Goal: Task Accomplishment & Management: Complete application form

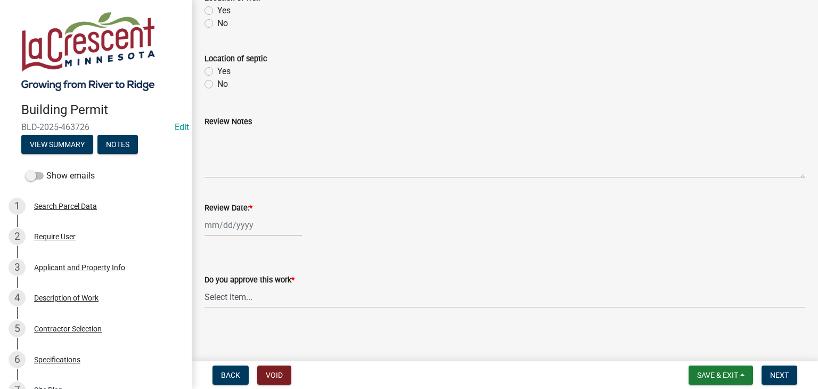
scroll to position [486, 0]
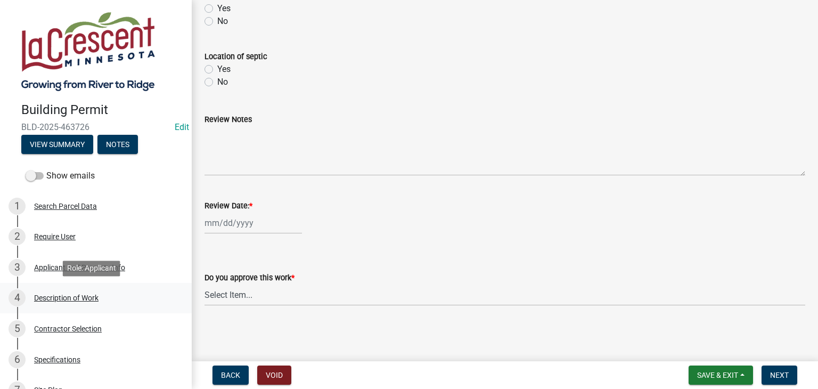
click at [77, 294] on div "Description of Work" at bounding box center [66, 297] width 64 height 7
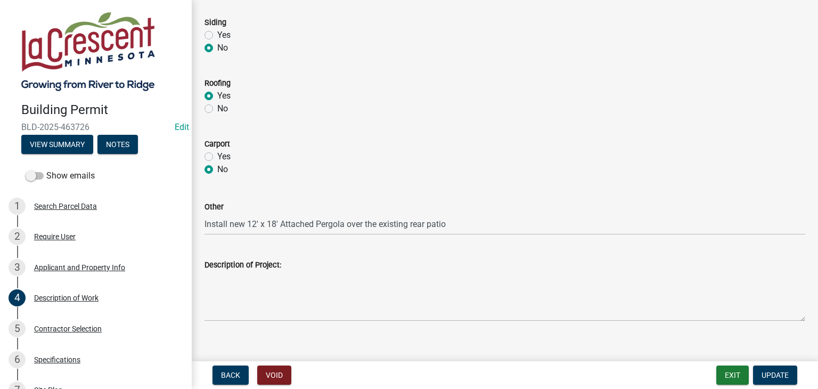
scroll to position [533, 0]
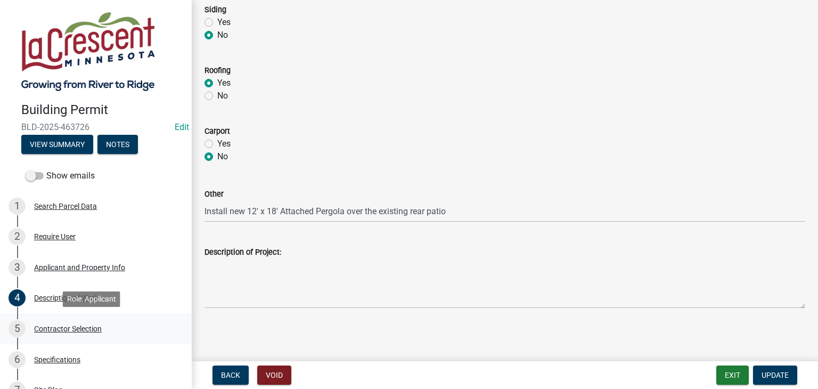
click at [76, 329] on div "Contractor Selection" at bounding box center [68, 328] width 68 height 7
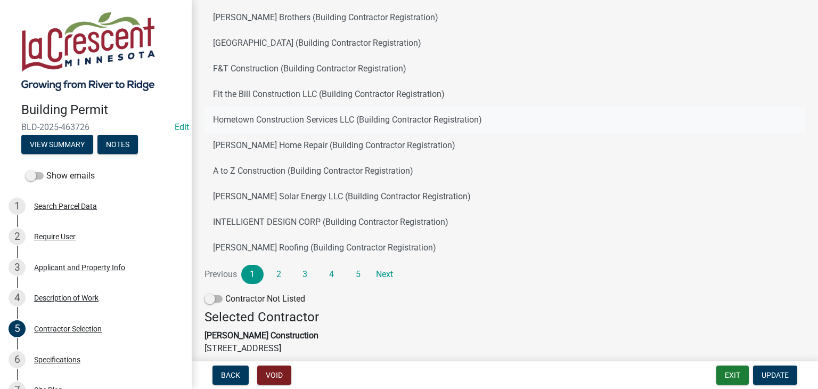
scroll to position [229, 0]
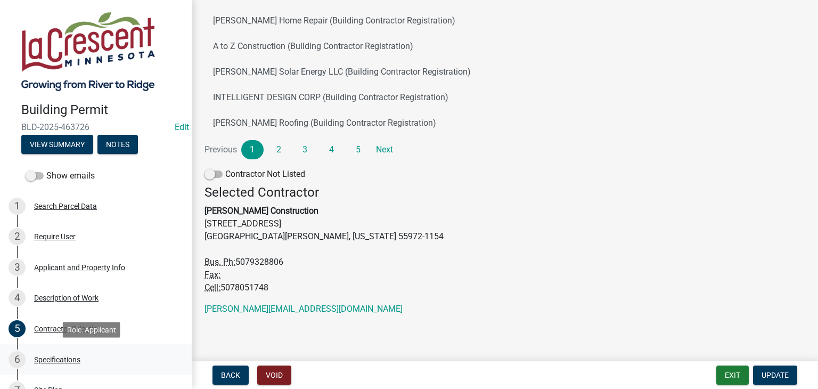
click at [52, 356] on div "Specifications" at bounding box center [57, 359] width 46 height 7
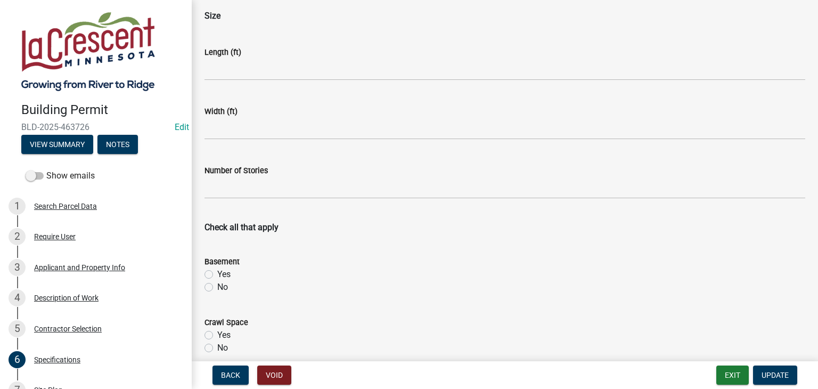
scroll to position [0, 0]
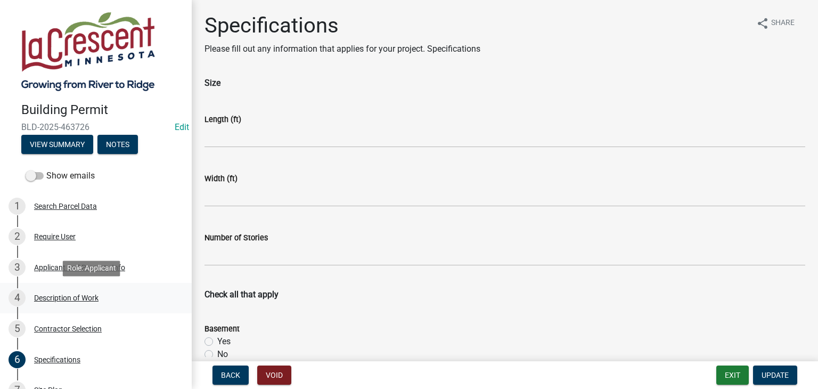
click at [54, 299] on div "Description of Work" at bounding box center [66, 297] width 64 height 7
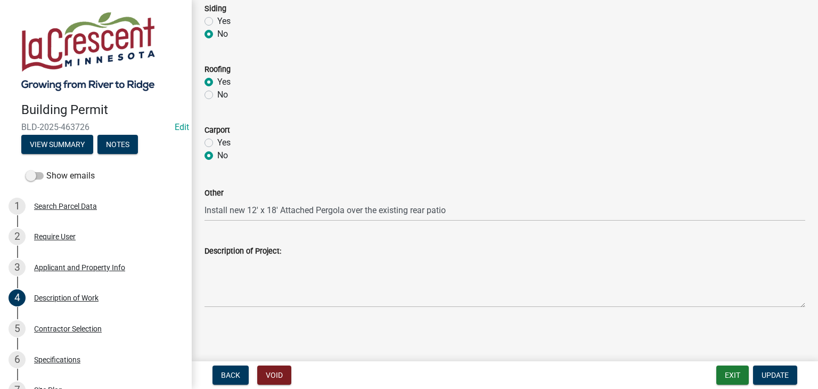
scroll to position [534, 0]
click at [70, 264] on div "Applicant and Property Info" at bounding box center [79, 267] width 91 height 7
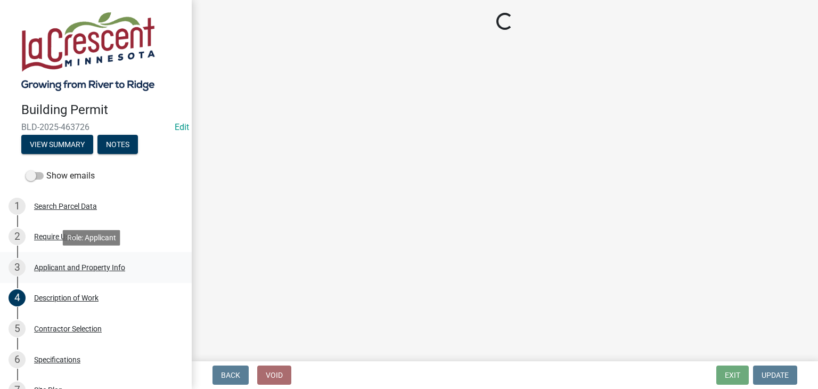
scroll to position [0, 0]
select select "e838c9e2-1e6e-4405-bddc-a3335cd38b08"
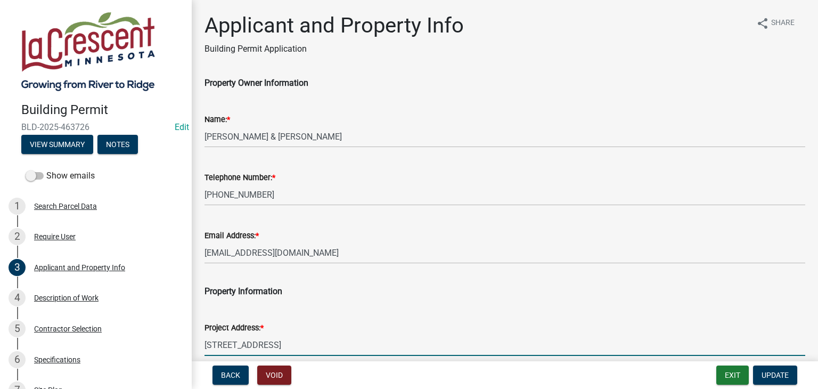
drag, startPoint x: 280, startPoint y: 342, endPoint x: 205, endPoint y: 341, distance: 75.1
click at [205, 341] on input "[STREET_ADDRESS]" at bounding box center [505, 345] width 601 height 22
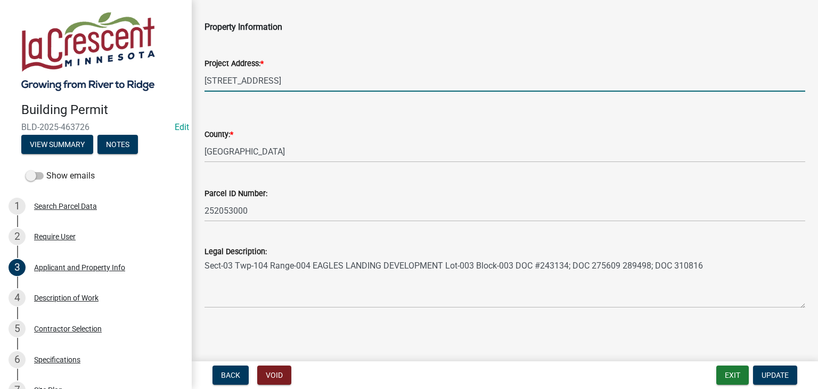
scroll to position [265, 0]
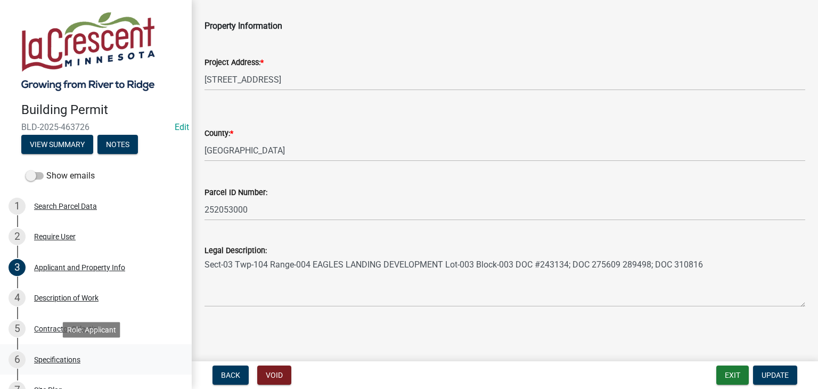
click at [63, 361] on div "Specifications" at bounding box center [57, 359] width 46 height 7
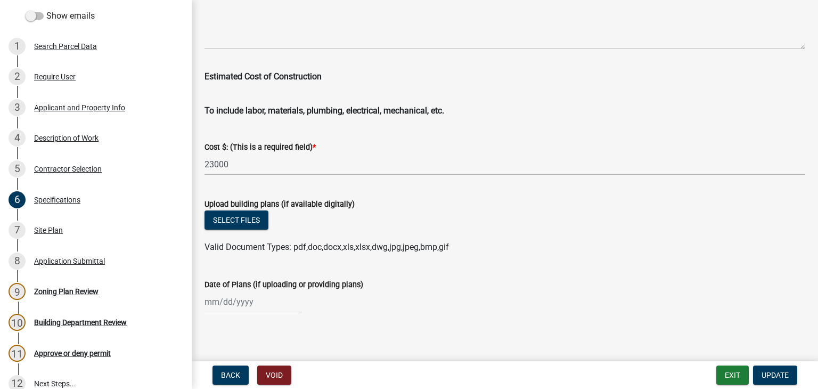
scroll to position [1825, 0]
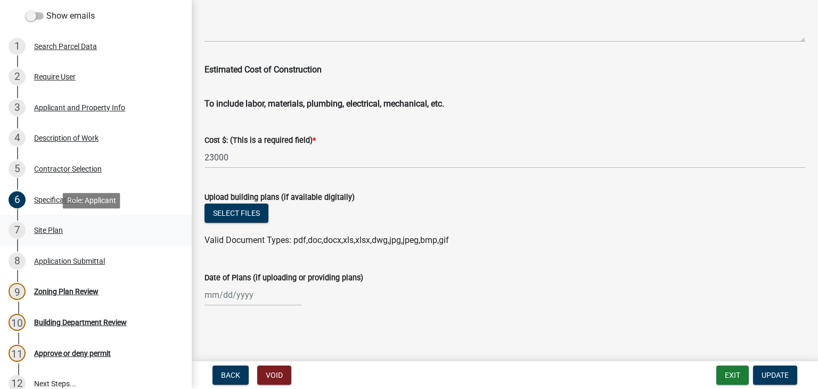
click at [48, 231] on div "Site Plan" at bounding box center [48, 229] width 29 height 7
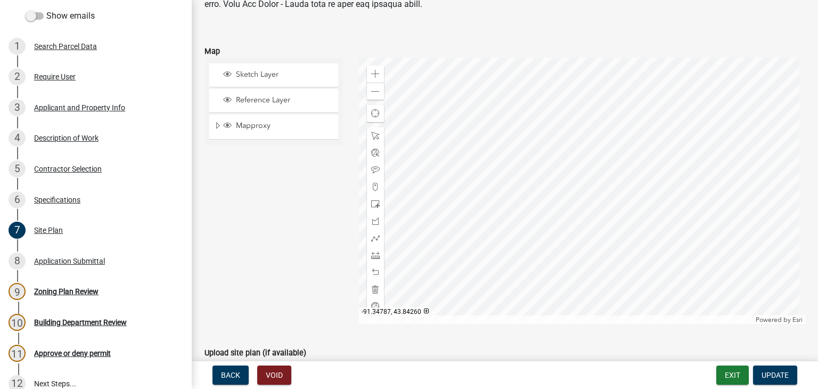
scroll to position [243, 0]
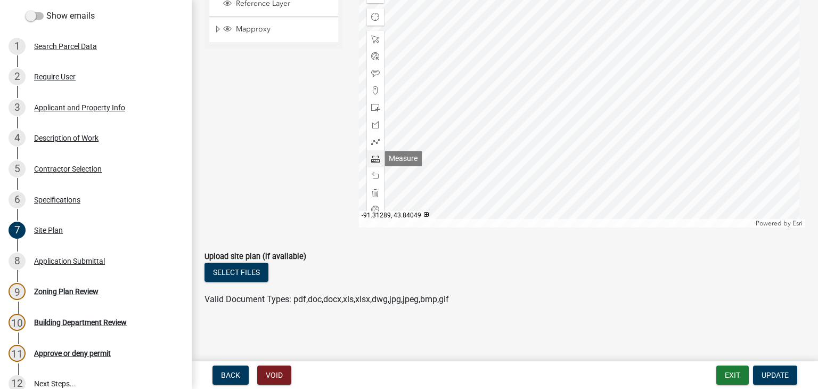
click at [373, 160] on span at bounding box center [375, 158] width 9 height 9
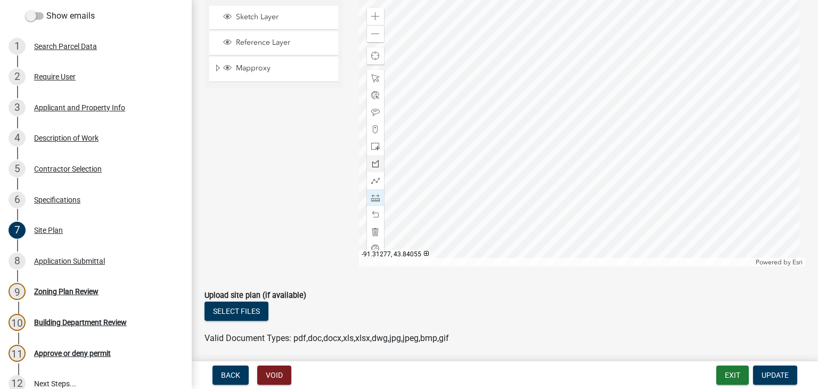
click at [490, 109] on div at bounding box center [582, 133] width 447 height 266
click at [577, 110] on div at bounding box center [582, 133] width 447 height 266
click at [371, 37] on span at bounding box center [375, 34] width 9 height 9
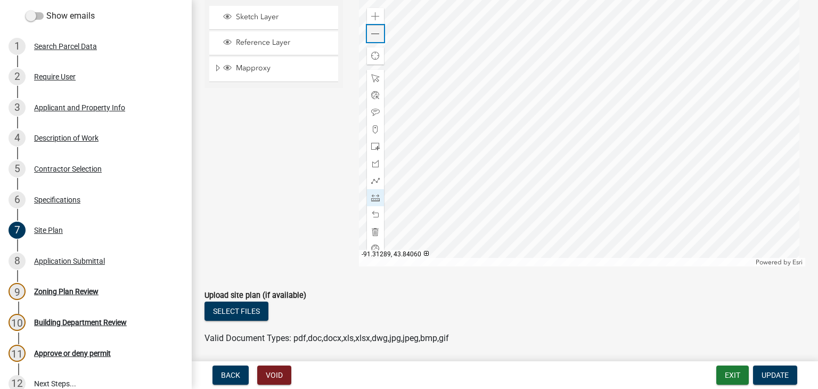
click at [371, 37] on span at bounding box center [375, 34] width 9 height 9
